Goal: Task Accomplishment & Management: Use online tool/utility

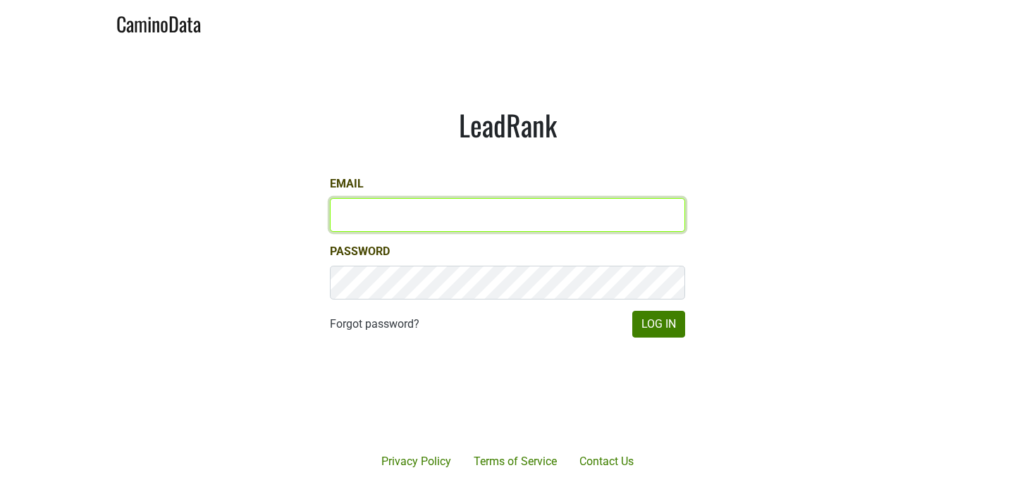
click at [452, 207] on input "Email" at bounding box center [507, 215] width 355 height 34
type input "[PERSON_NAME][EMAIL_ADDRESS][DOMAIN_NAME]"
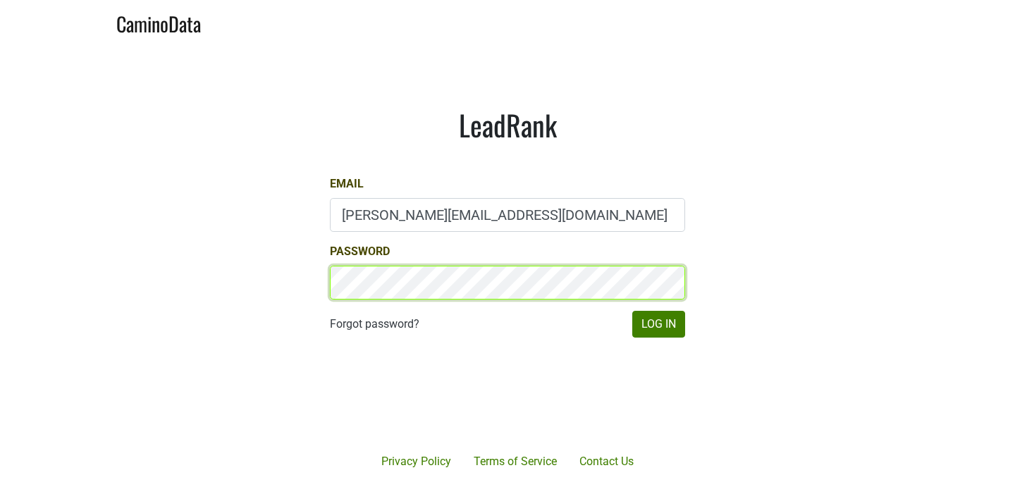
click at [632, 311] on button "Log In" at bounding box center [658, 324] width 53 height 27
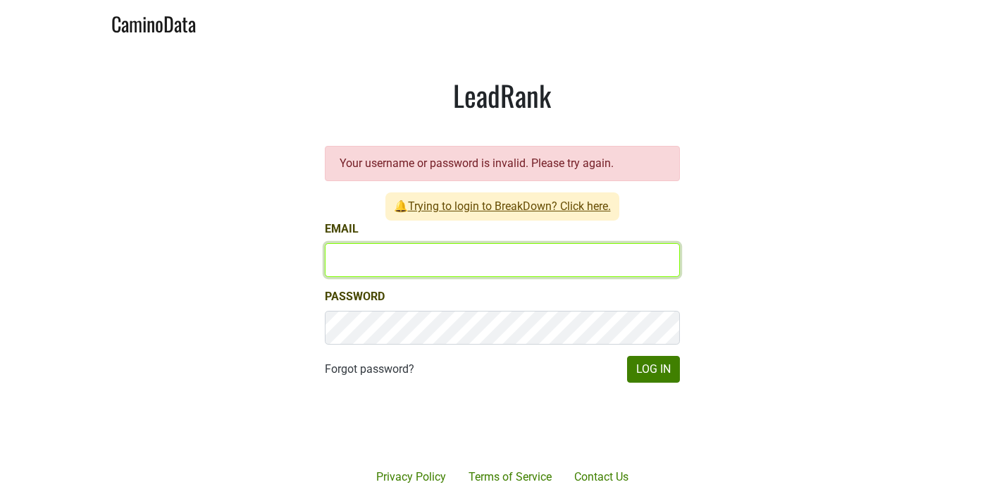
click at [574, 256] on input "Email" at bounding box center [502, 260] width 355 height 34
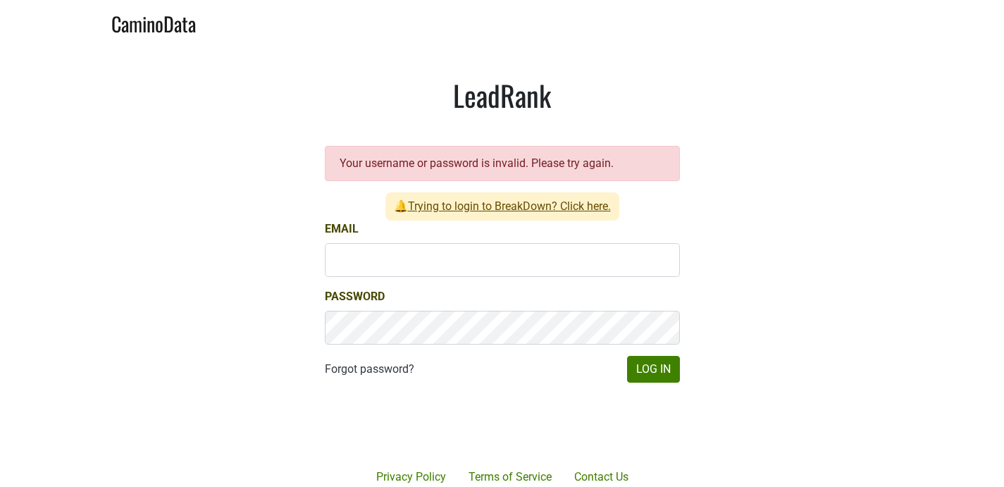
click at [551, 199] on link "Trying to login to BreakDown? Click here." at bounding box center [509, 205] width 203 height 13
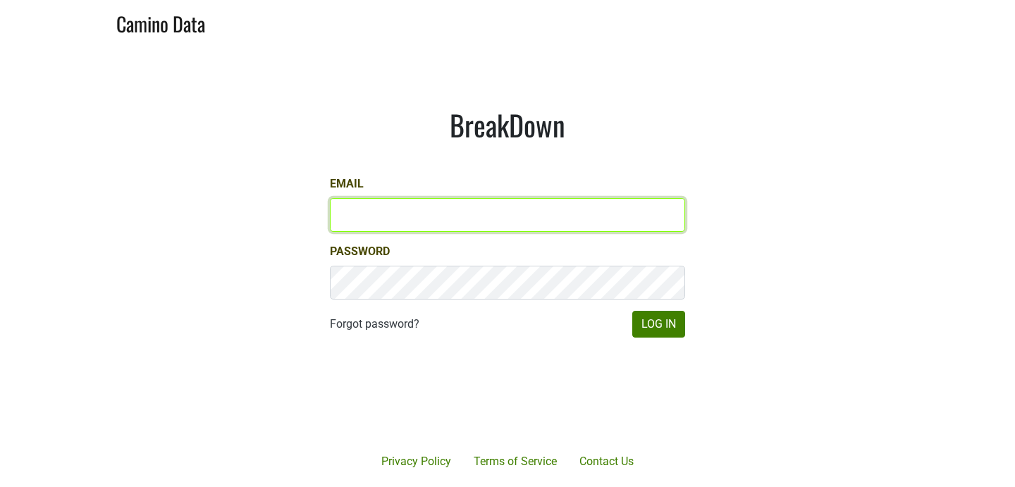
click at [403, 213] on input "Email" at bounding box center [507, 215] width 355 height 34
type input "chad@ashesdiamonds.com"
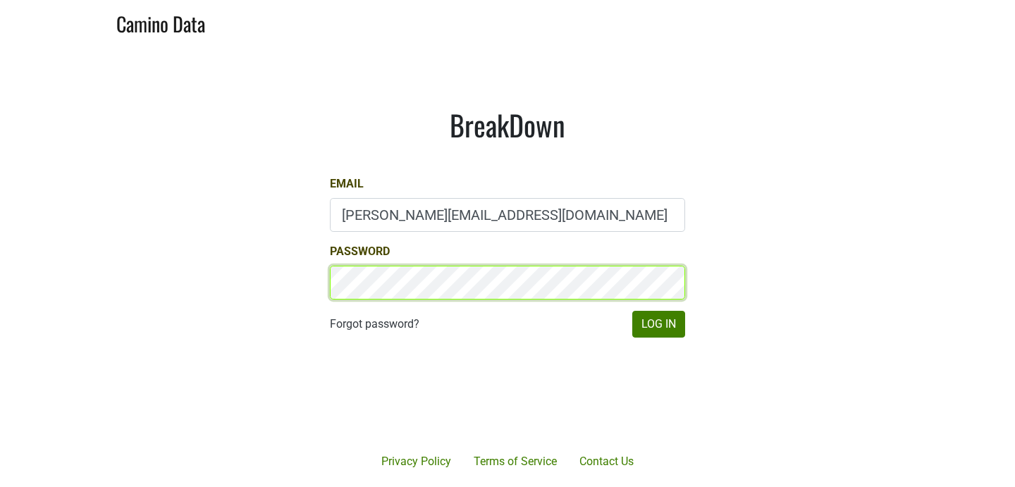
click at [632, 311] on button "Log In" at bounding box center [658, 324] width 53 height 27
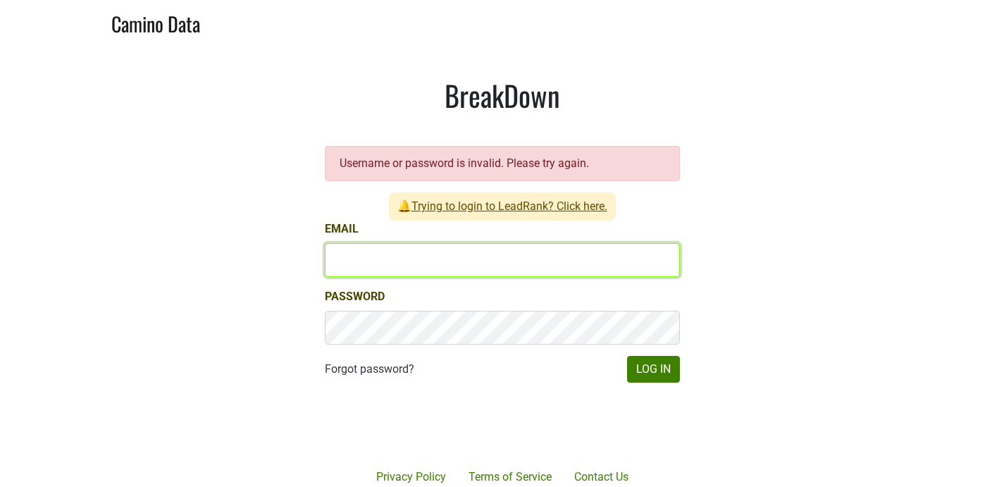
click at [427, 259] on input "Email" at bounding box center [502, 260] width 355 height 34
type input "chad@ashesdiamonds.com"
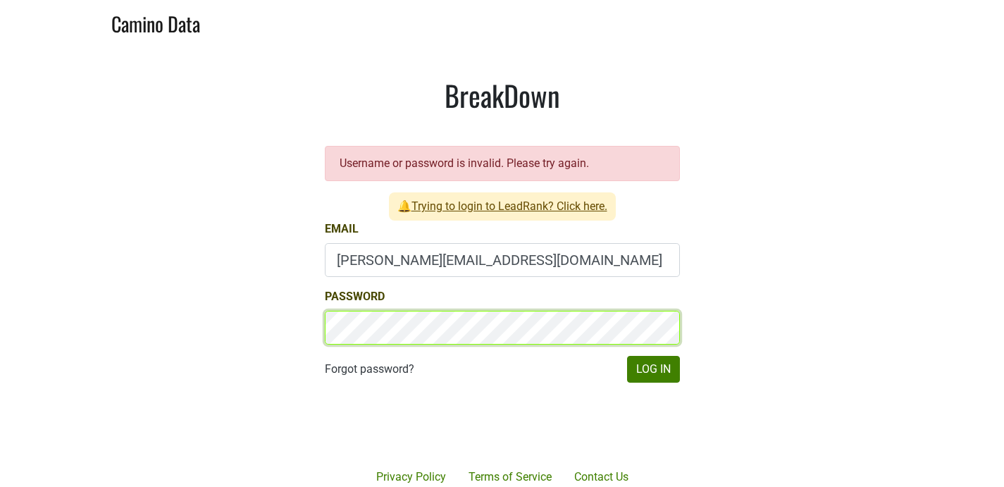
click at [627, 356] on button "Log In" at bounding box center [653, 369] width 53 height 27
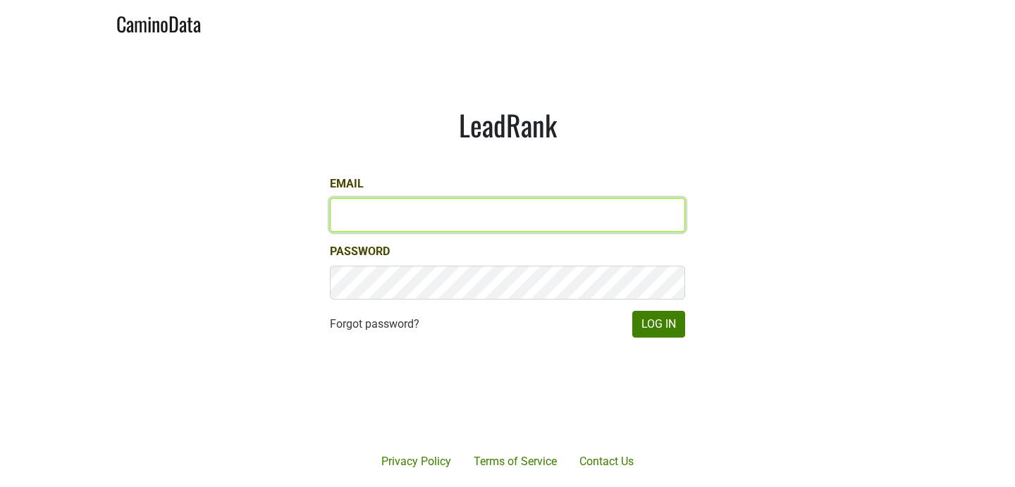
click at [474, 219] on input "Email" at bounding box center [507, 215] width 355 height 34
type input "[PERSON_NAME][EMAIL_ADDRESS][DOMAIN_NAME]"
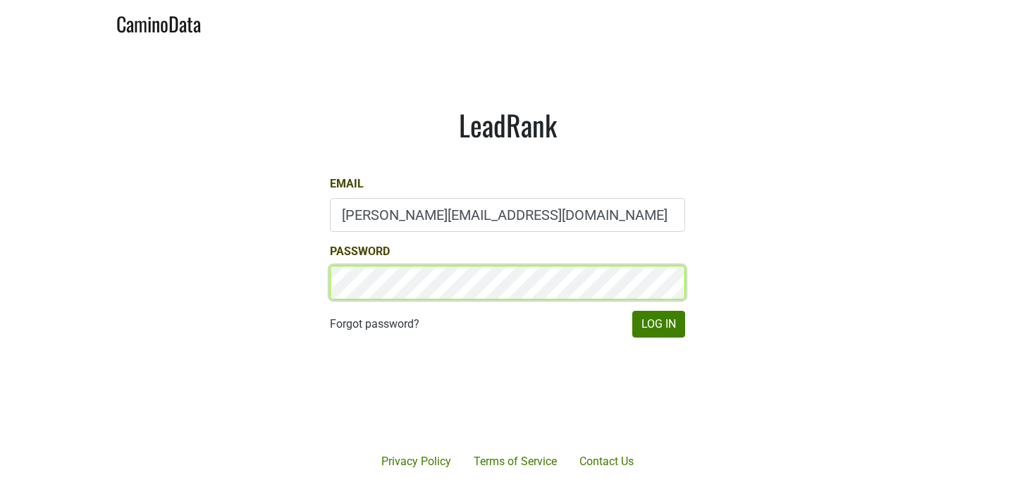
click at [632, 311] on button "Log In" at bounding box center [658, 324] width 53 height 27
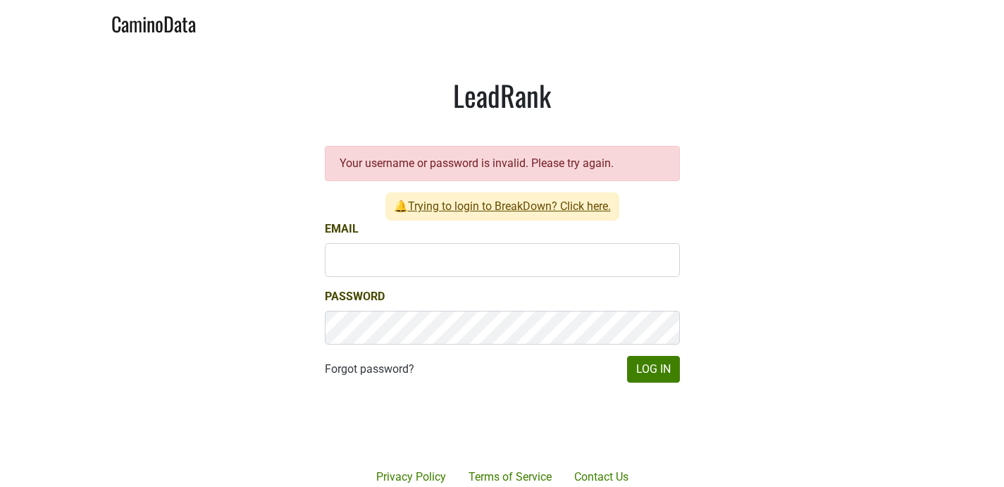
click at [297, 101] on div "LeadRank Your username or password is invalid. Please try again. 🔔 Trying to lo…" at bounding box center [502, 230] width 423 height 372
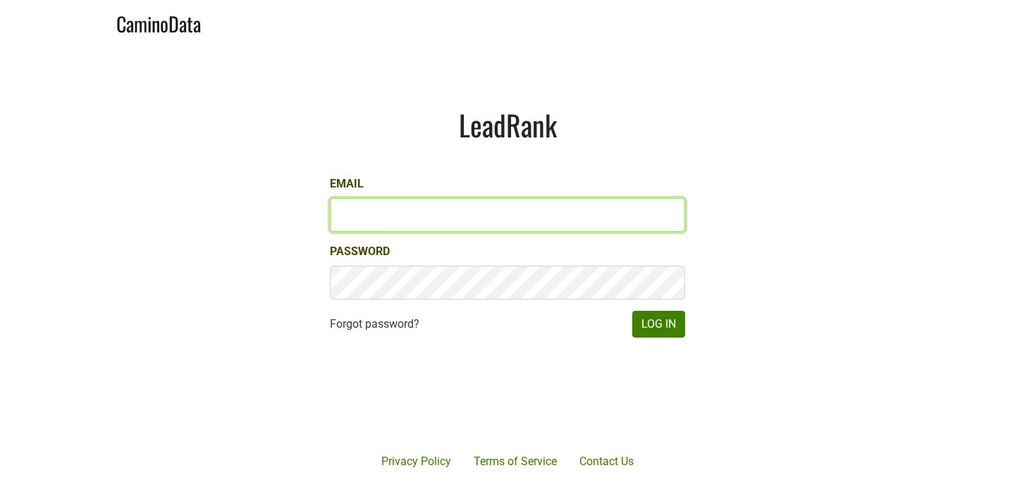
click at [490, 228] on input "Email" at bounding box center [507, 215] width 355 height 34
type input "chad@ashesdiamonds.com"
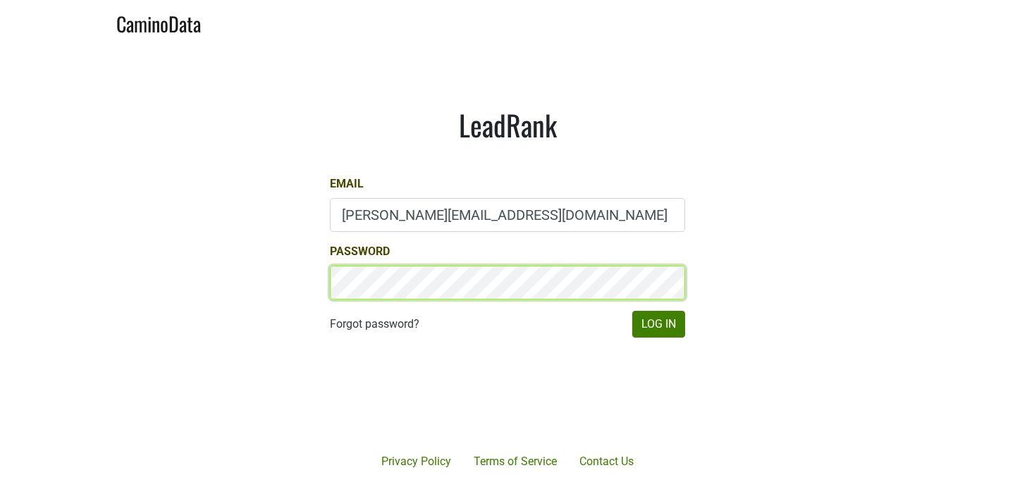
click at [632, 311] on button "Log In" at bounding box center [658, 324] width 53 height 27
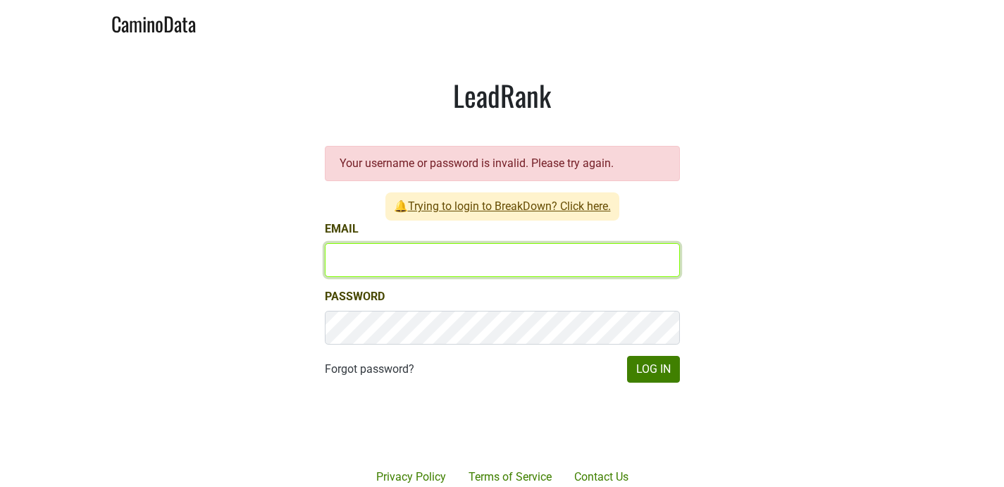
click at [481, 256] on input "Email" at bounding box center [502, 260] width 355 height 34
type input "chad@ashesdiamonds.com"
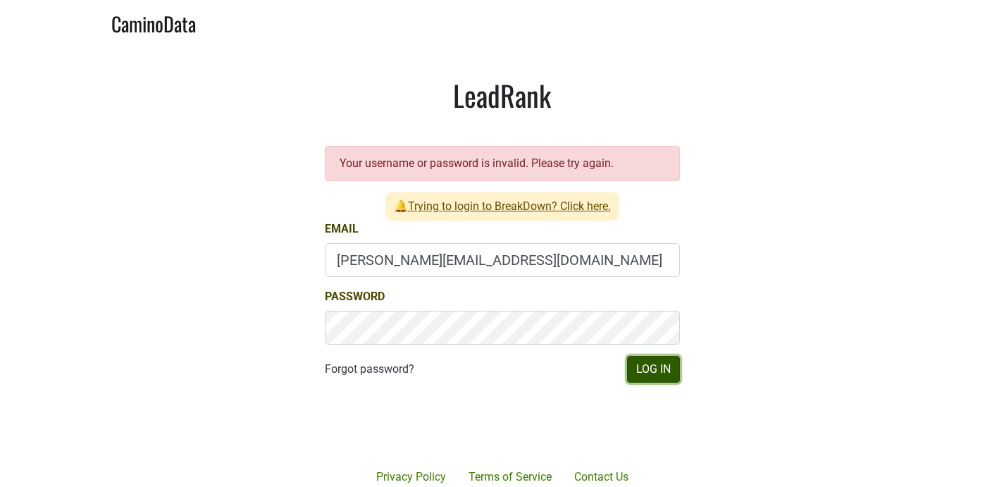
click at [657, 371] on button "Log In" at bounding box center [653, 369] width 53 height 27
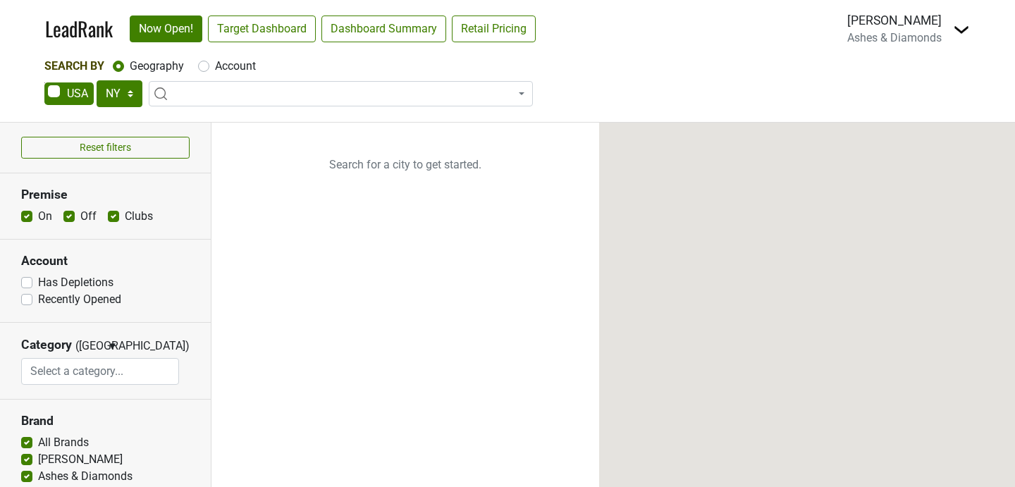
select select "NY"
select select
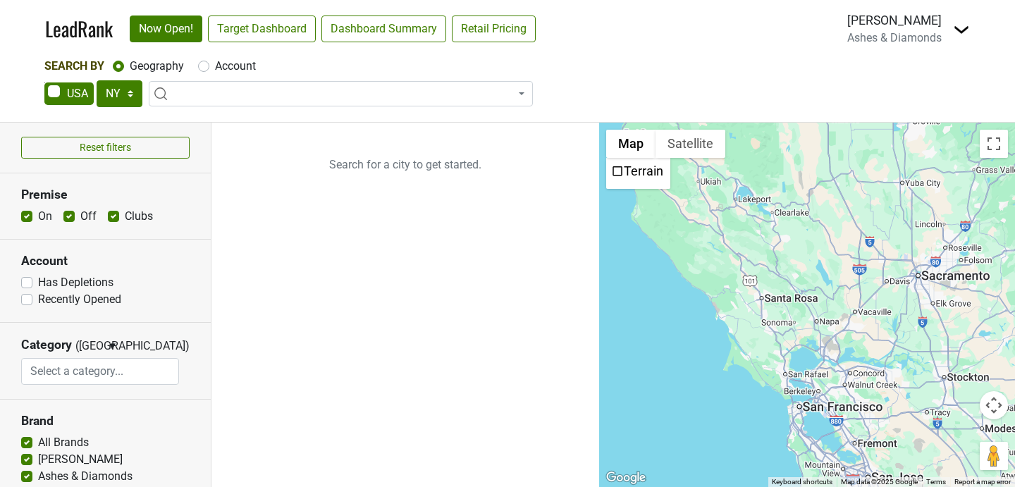
click at [82, 23] on link "LeadRank" at bounding box center [79, 29] width 68 height 30
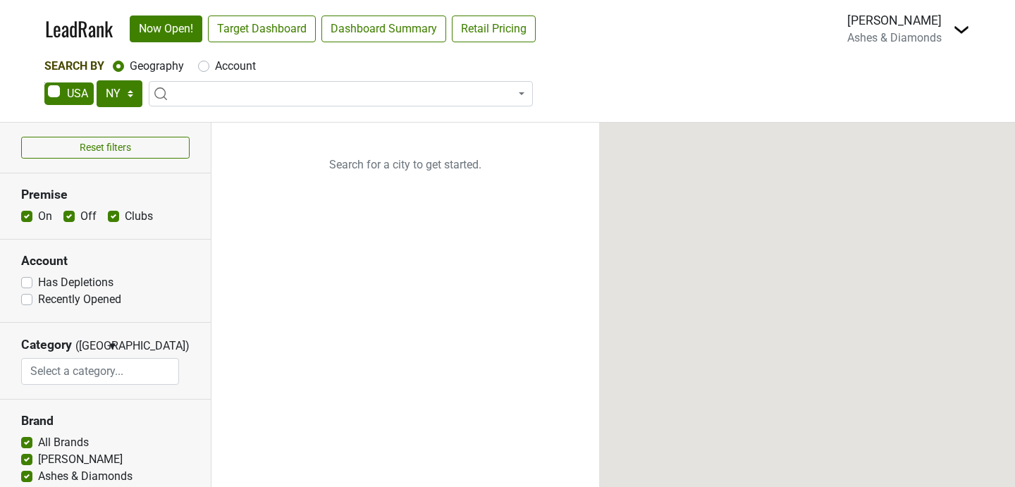
select select "NY"
select select
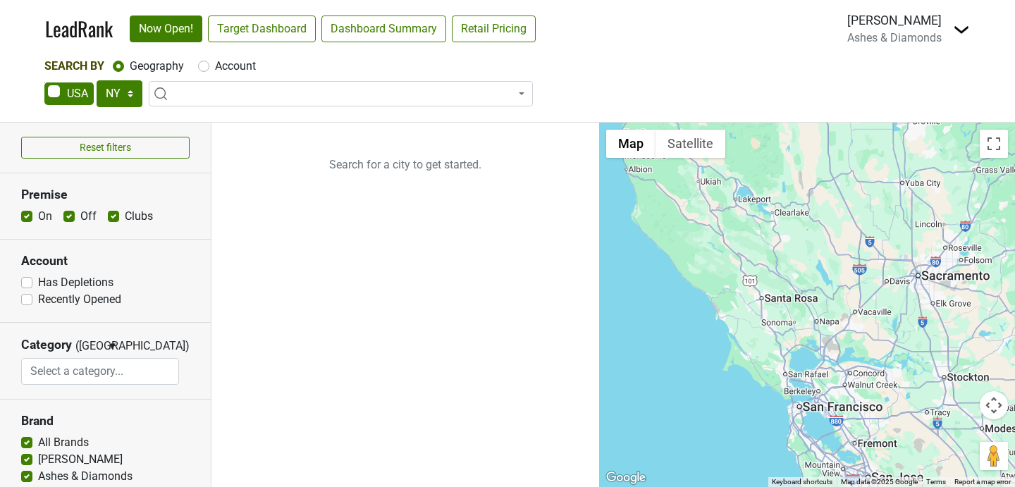
click at [957, 27] on img at bounding box center [961, 29] width 17 height 17
click at [894, 75] on link "Open Breakdown" at bounding box center [910, 79] width 118 height 23
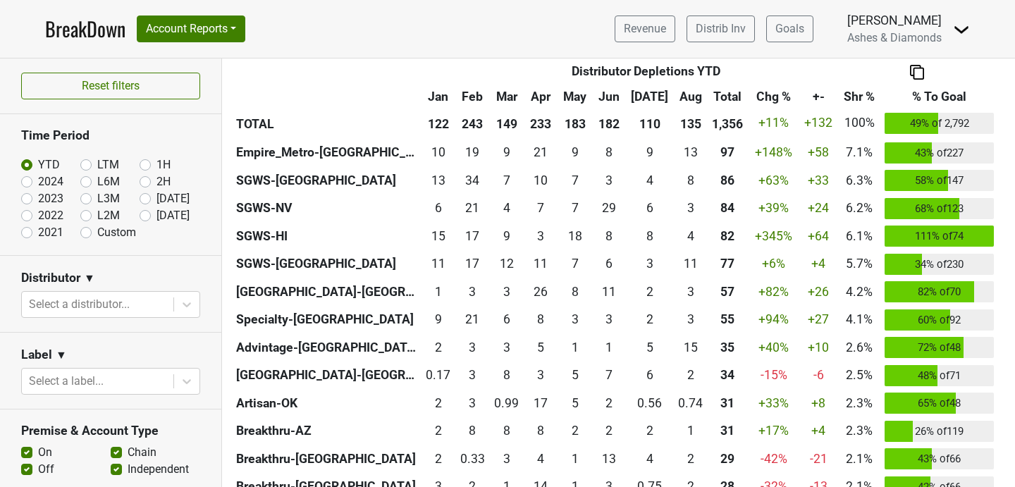
scroll to position [423, 0]
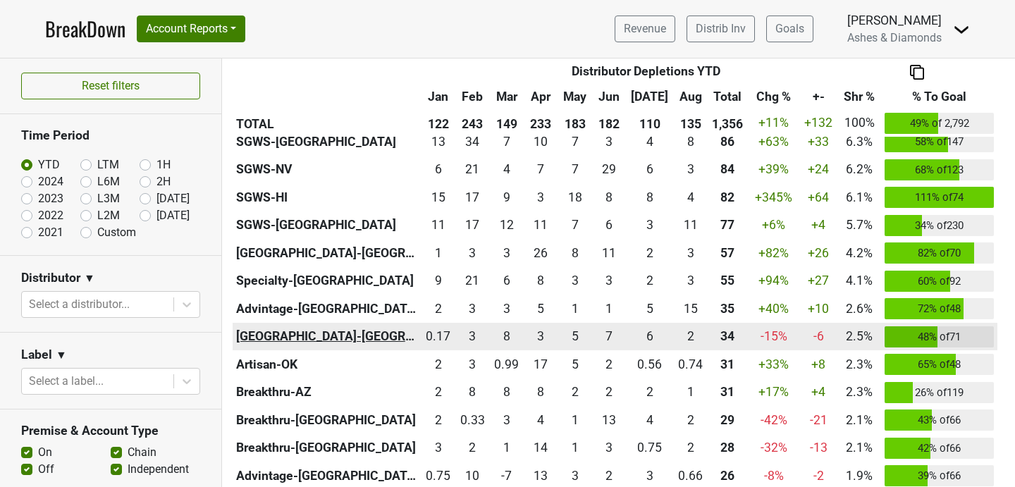
click at [276, 337] on th "[GEOGRAPHIC_DATA]-[GEOGRAPHIC_DATA]" at bounding box center [327, 337] width 188 height 28
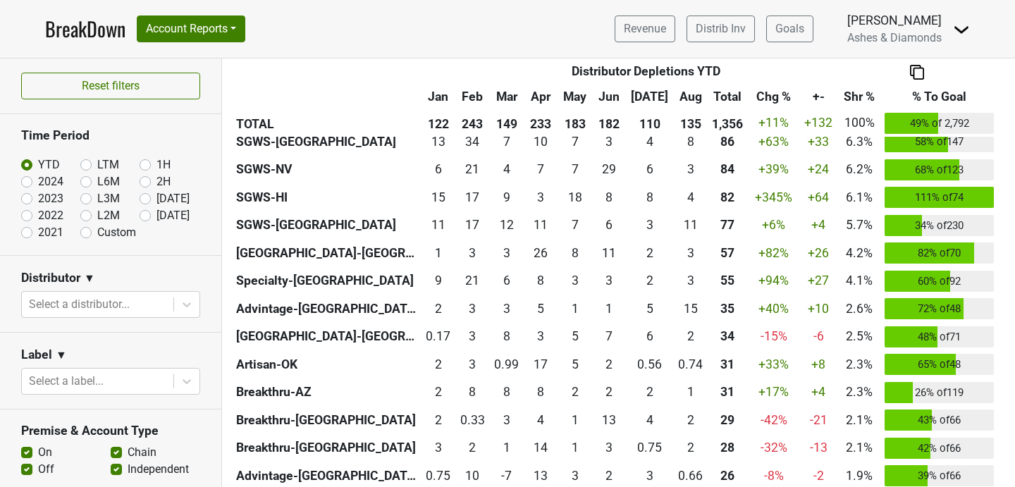
click at [156, 215] on label "Sep '25" at bounding box center [172, 215] width 33 height 17
click at [140, 215] on input "Sep '25" at bounding box center [168, 214] width 56 height 14
radio input "true"
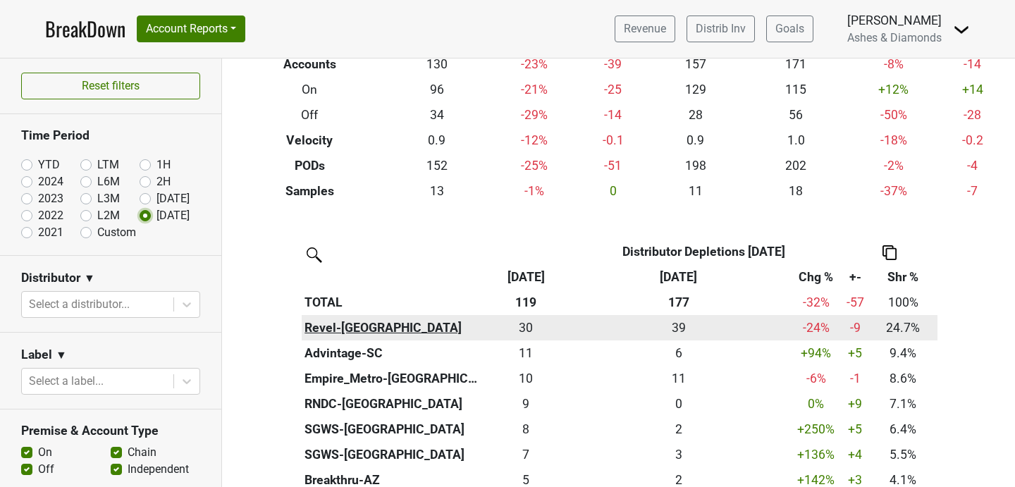
scroll to position [149, 0]
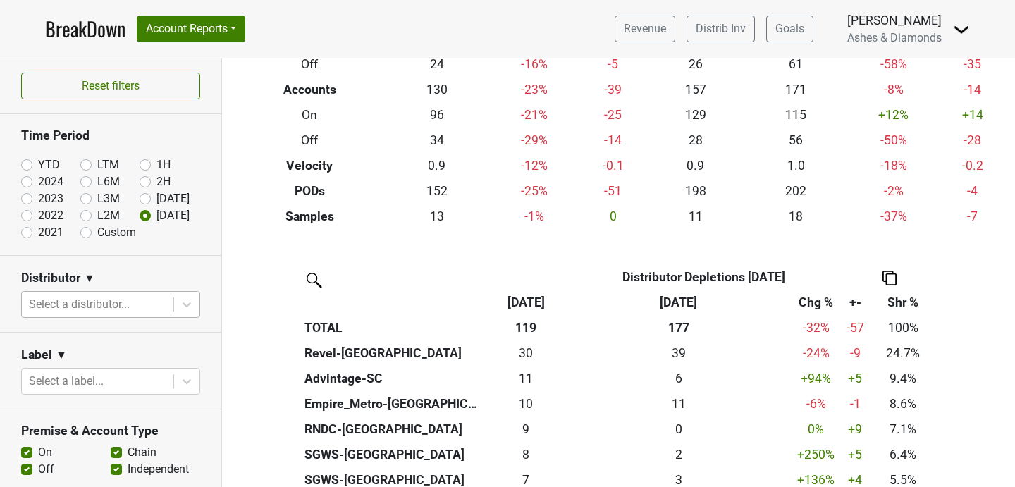
click at [99, 303] on div at bounding box center [97, 305] width 137 height 20
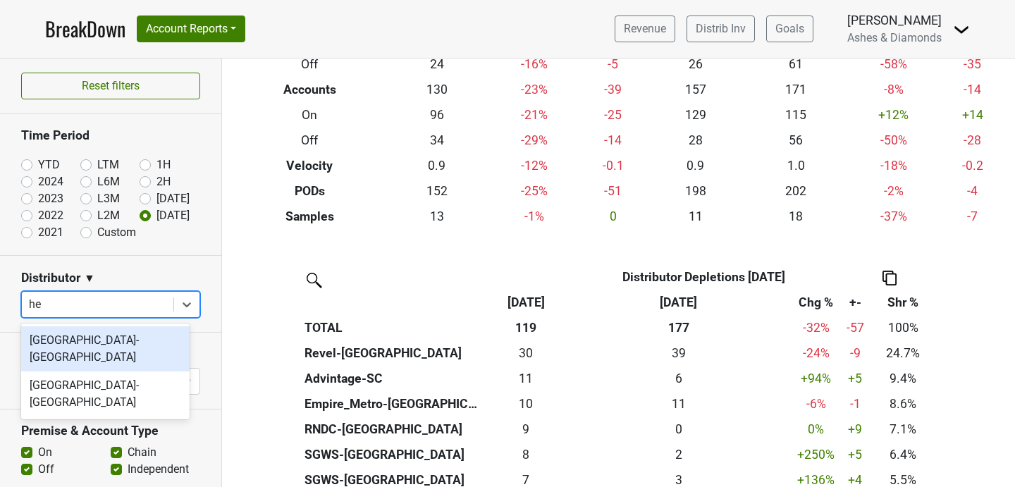
type input "hei"
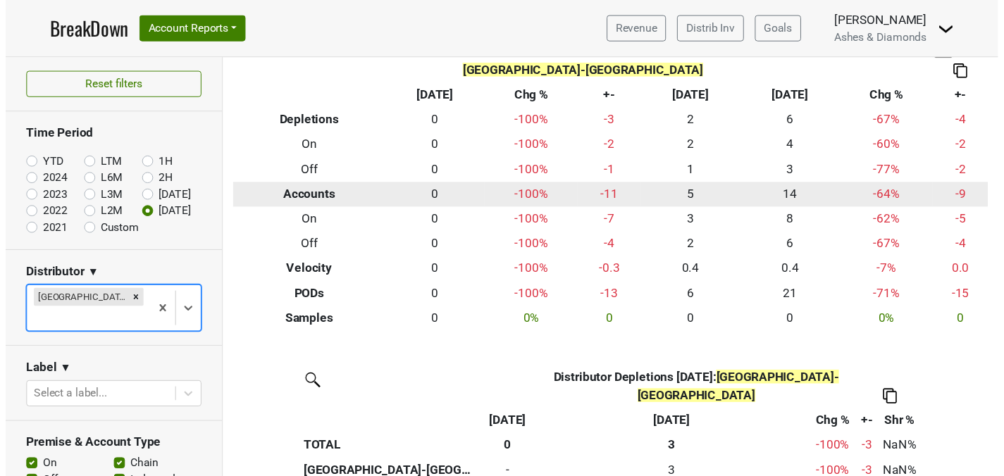
scroll to position [0, 0]
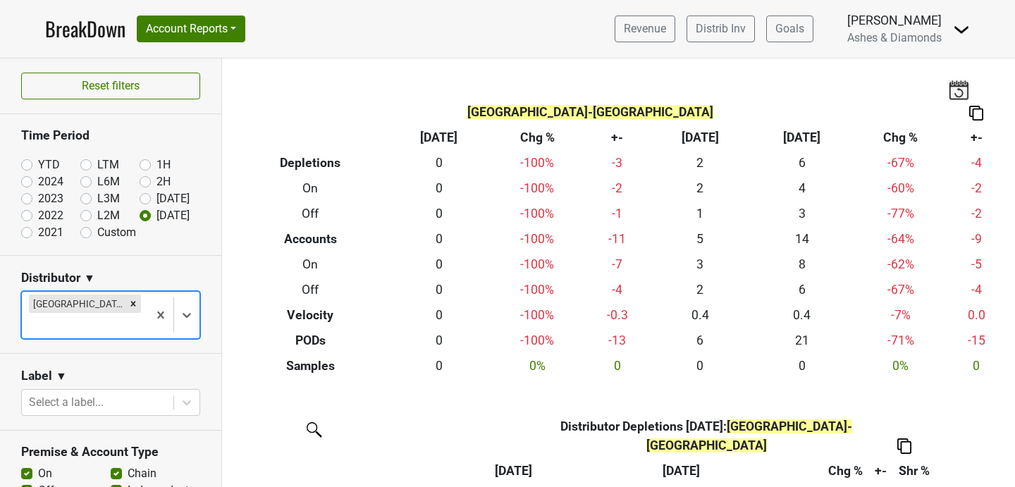
click at [948, 87] on img at bounding box center [958, 90] width 21 height 20
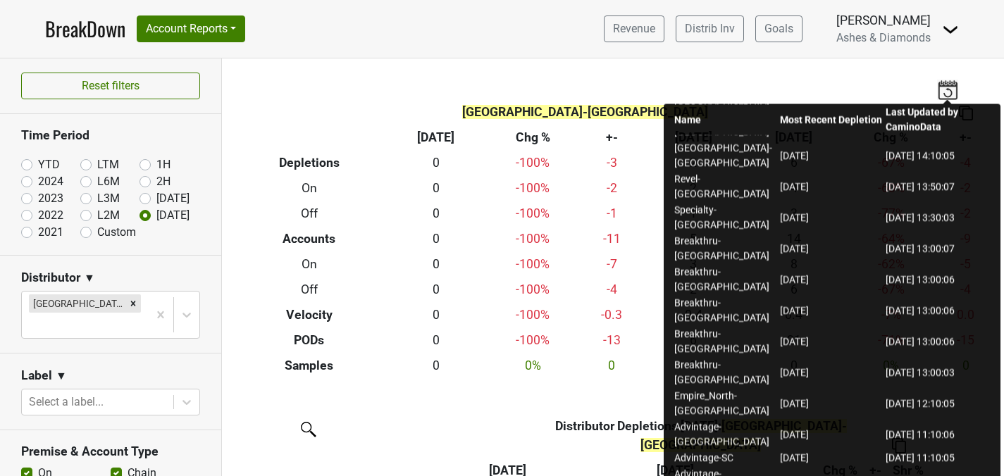
scroll to position [251, 0]
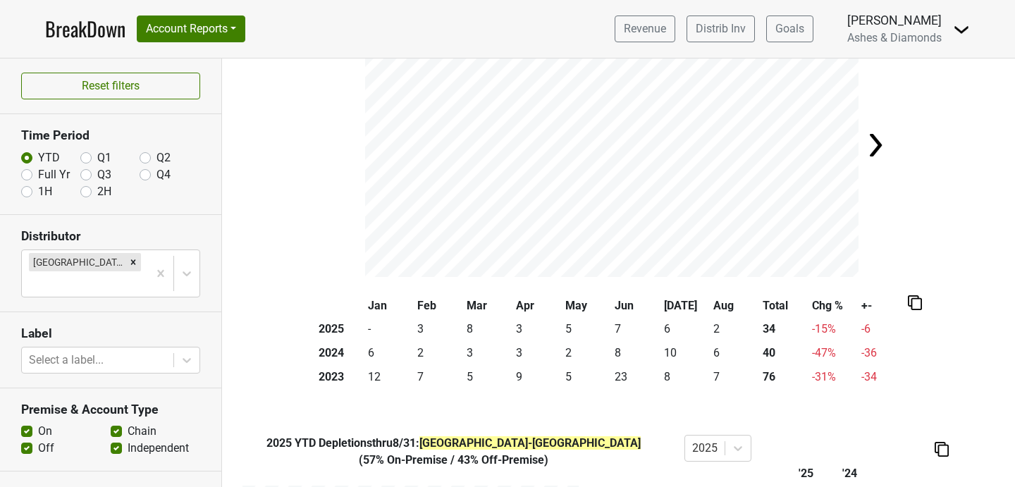
scroll to position [169, 0]
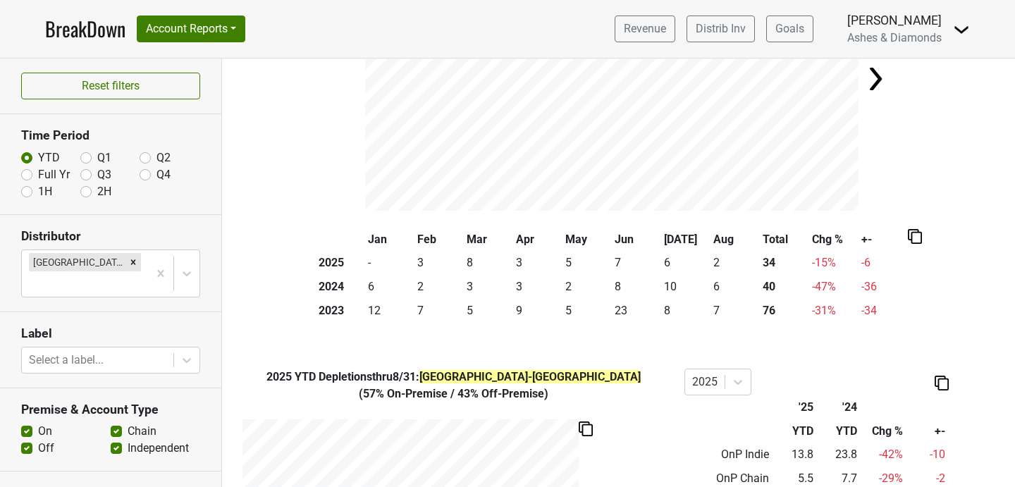
click at [97, 173] on label "Q3" at bounding box center [104, 174] width 14 height 17
click at [86, 173] on input "Q3" at bounding box center [85, 173] width 11 height 14
radio input "true"
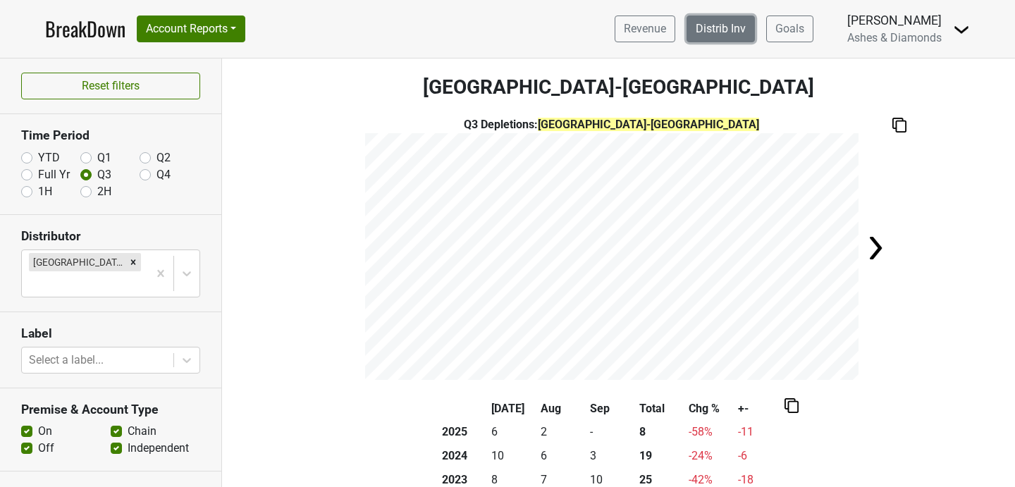
click at [703, 34] on link "Distrib Inv" at bounding box center [721, 29] width 68 height 27
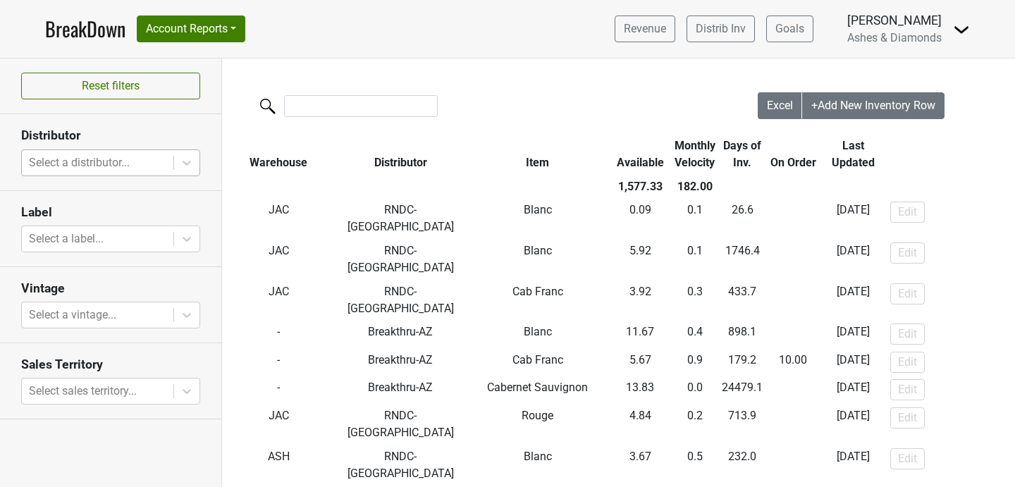
click at [127, 159] on div at bounding box center [97, 163] width 137 height 20
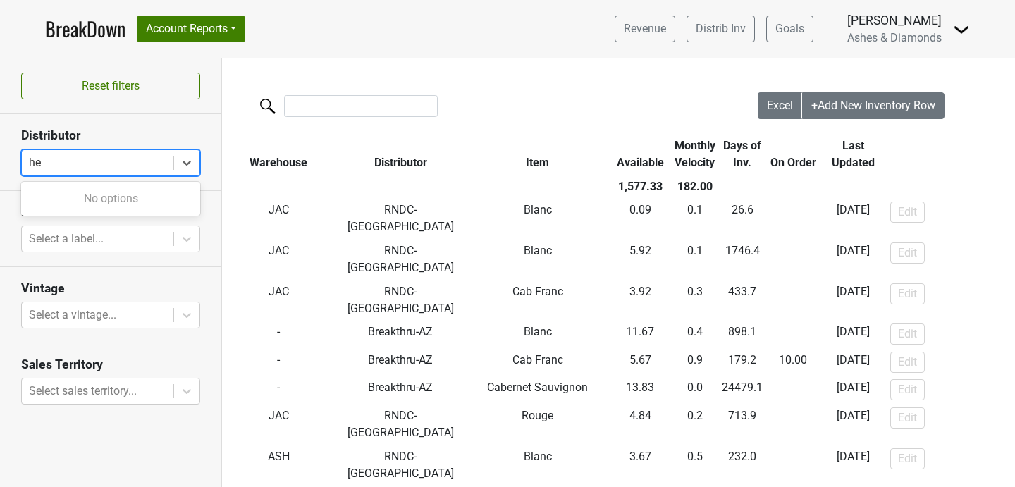
type input "h"
type input "o"
